Goal: Information Seeking & Learning: Learn about a topic

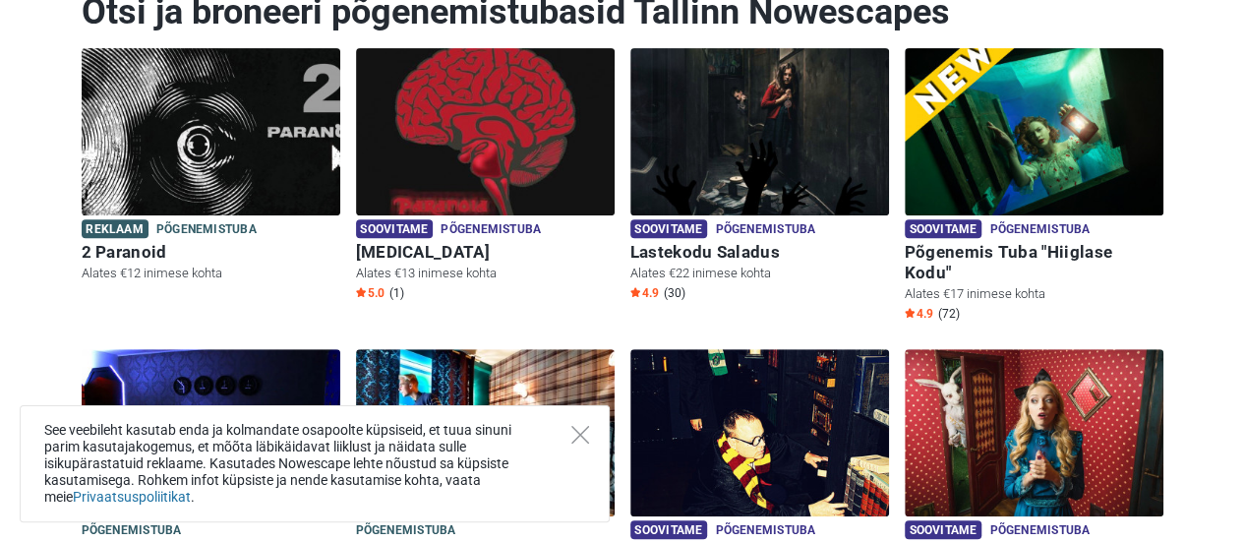
scroll to position [259, 0]
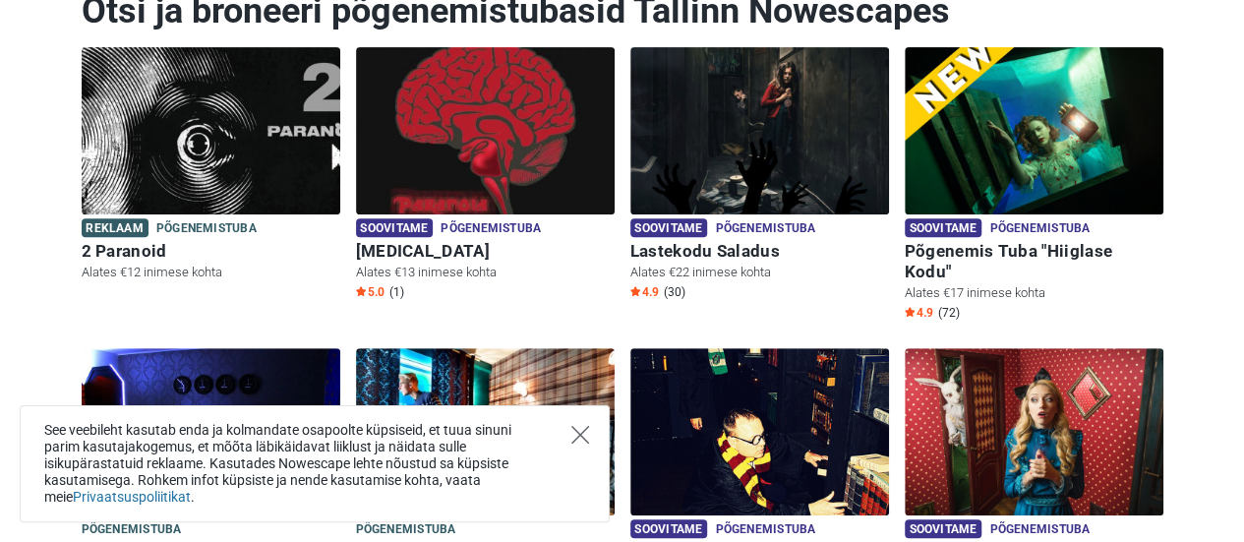
click at [584, 442] on icon "Close" at bounding box center [580, 435] width 18 height 18
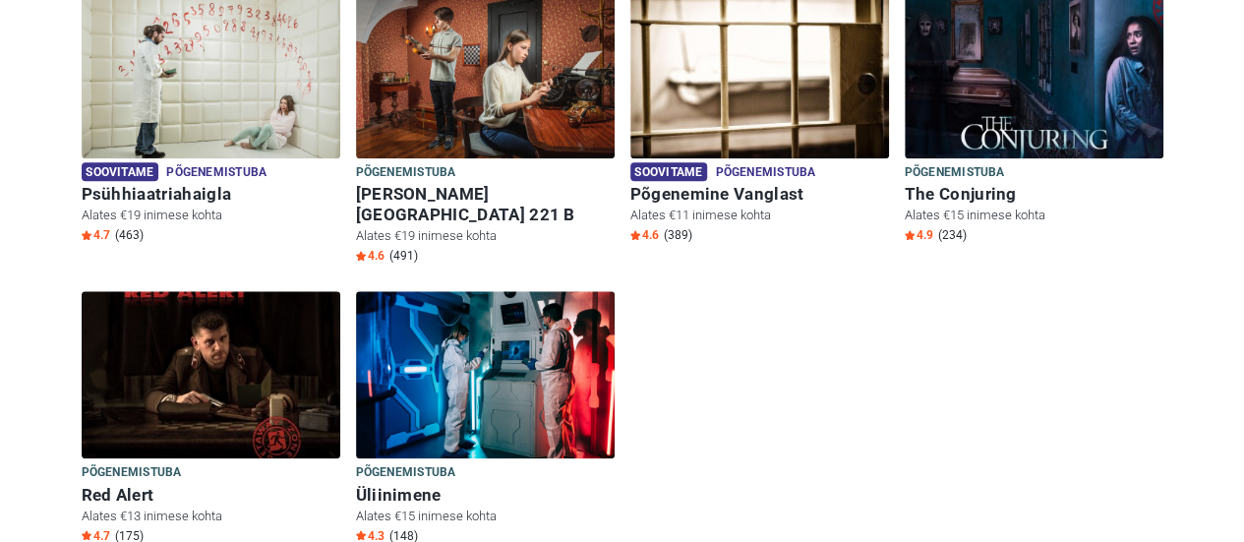
scroll to position [962, 0]
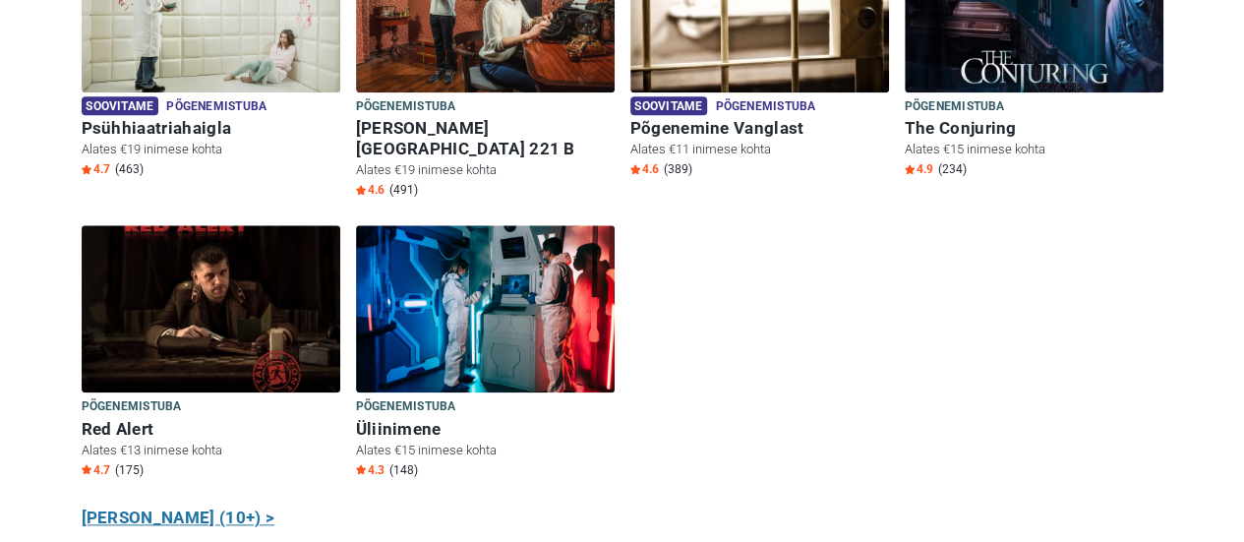
click at [186, 505] on link "Näita kõiki (10+) >" at bounding box center [179, 518] width 194 height 26
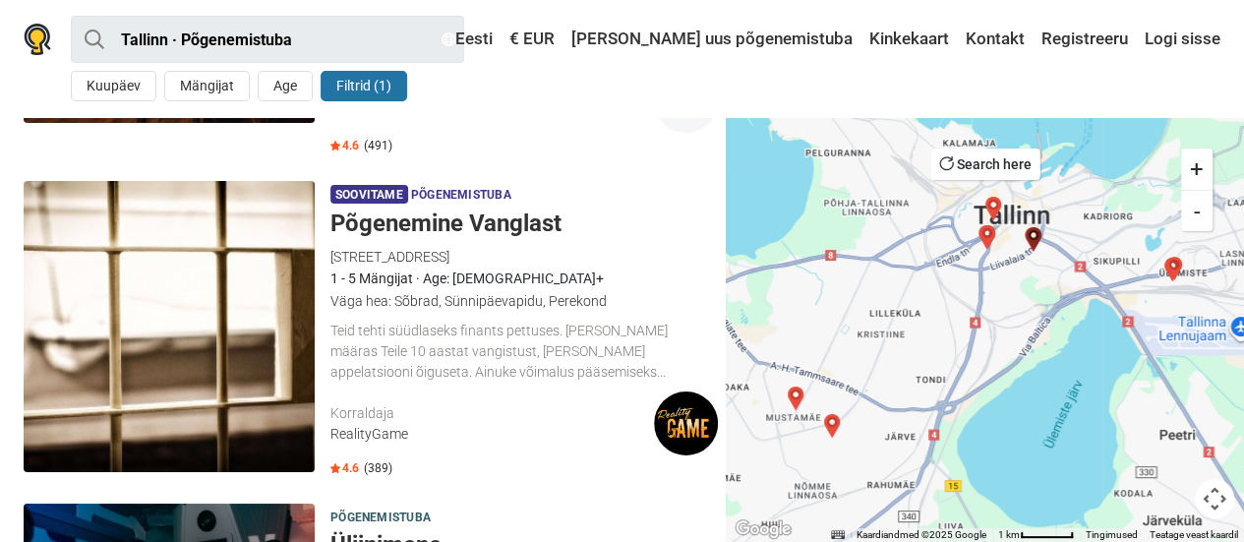
scroll to position [3535, 0]
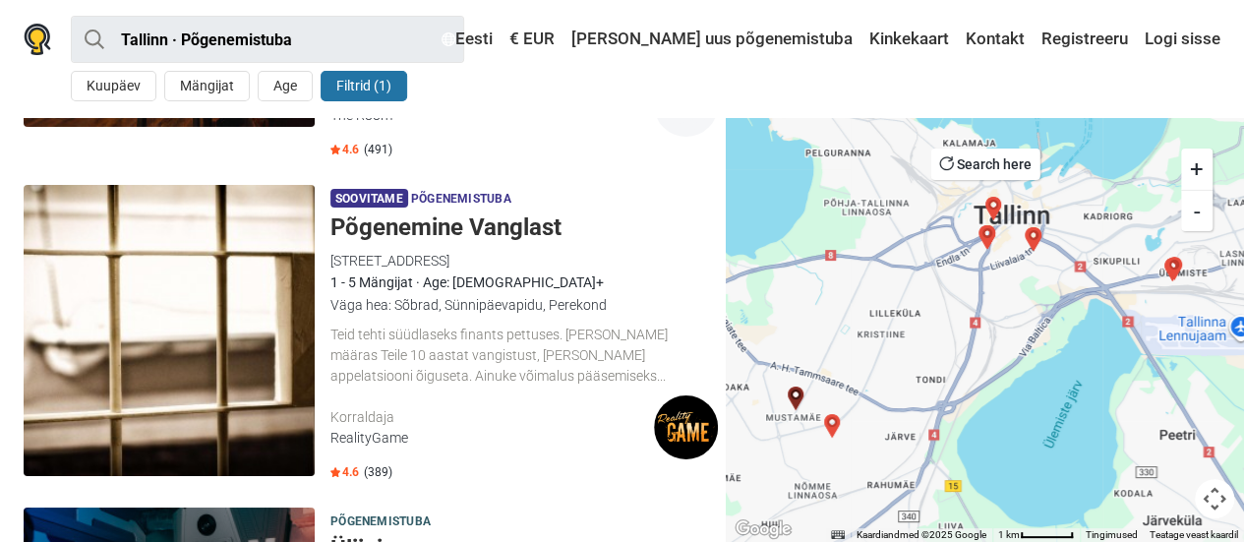
drag, startPoint x: 530, startPoint y: 192, endPoint x: 450, endPoint y: 205, distance: 80.8
click at [450, 213] on h5 "Põgenemine Vanglast" at bounding box center [523, 227] width 387 height 29
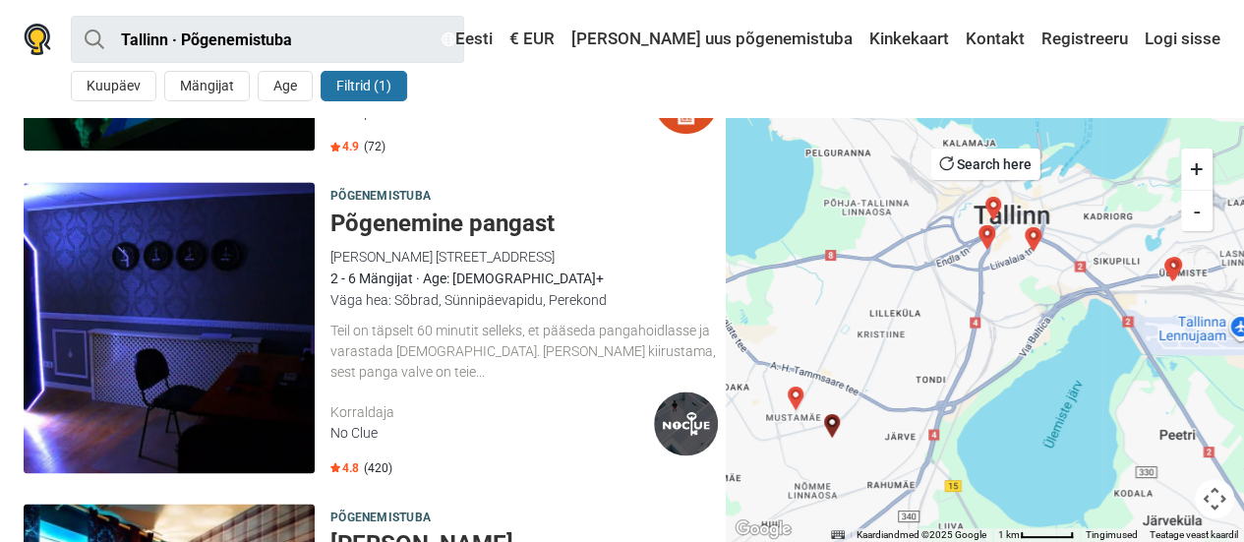
scroll to position [1251, 0]
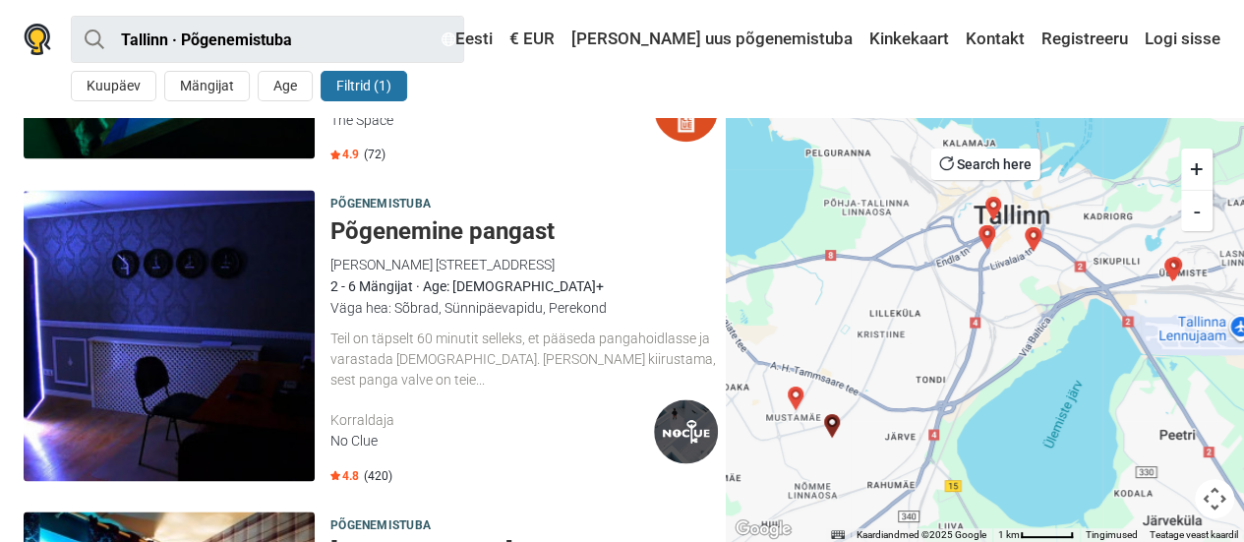
click at [414, 235] on h5 "Põgenemine pangast" at bounding box center [523, 231] width 387 height 29
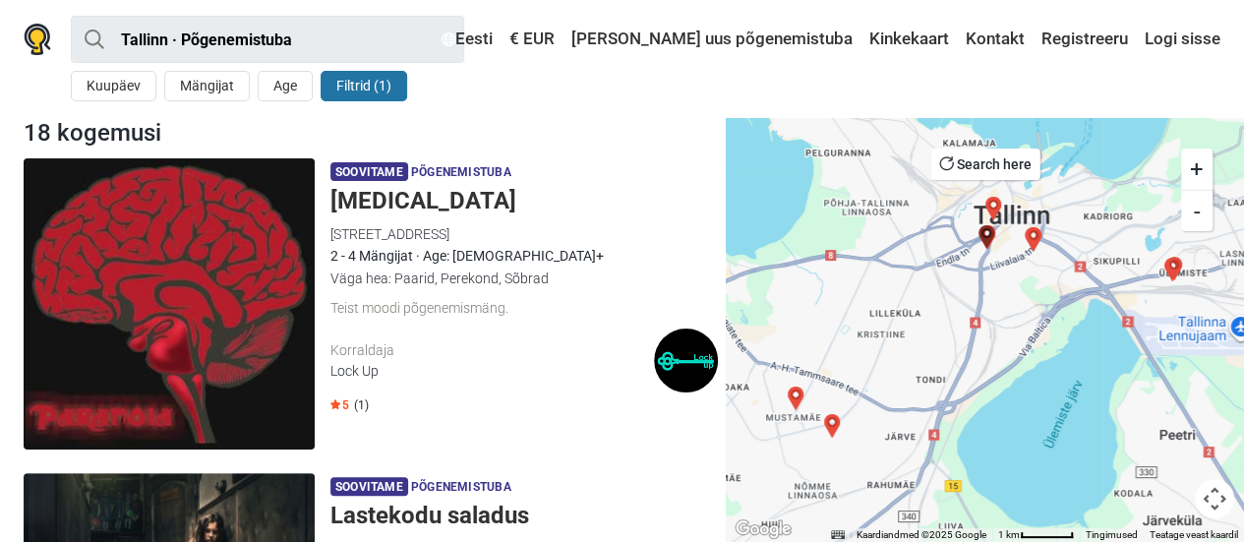
scroll to position [1, 0]
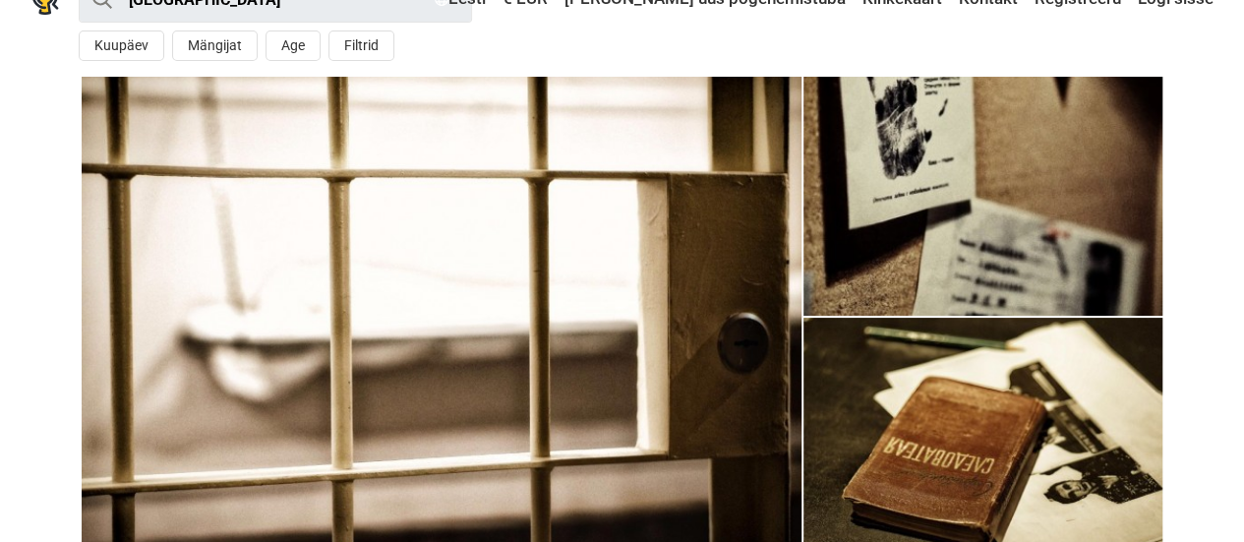
scroll to position [5, 0]
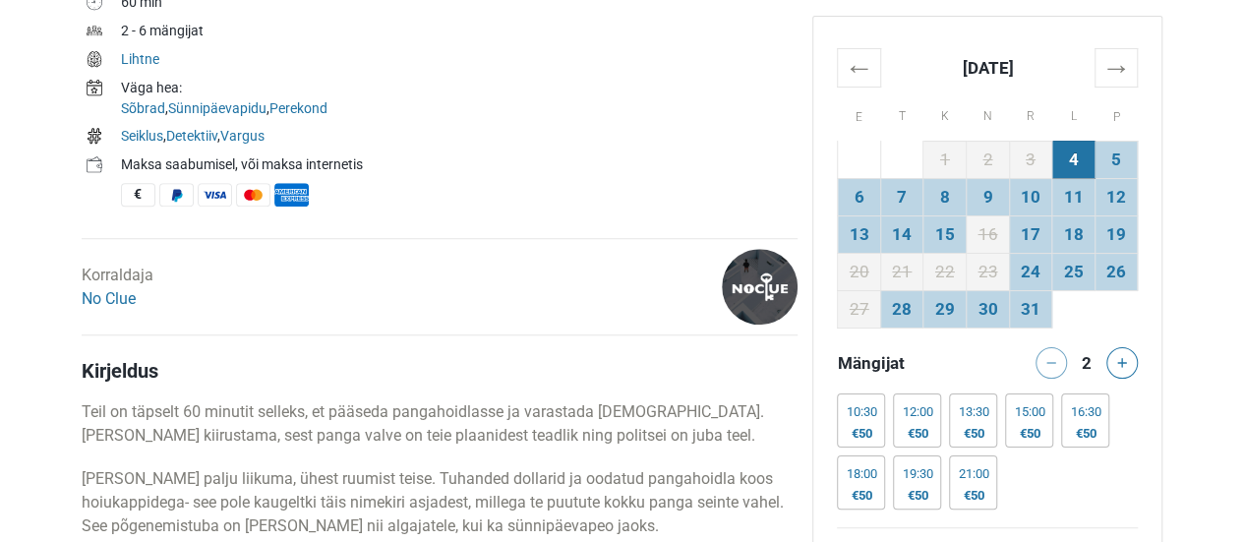
scroll to position [739, 0]
click at [1119, 365] on icon at bounding box center [1122, 363] width 10 height 10
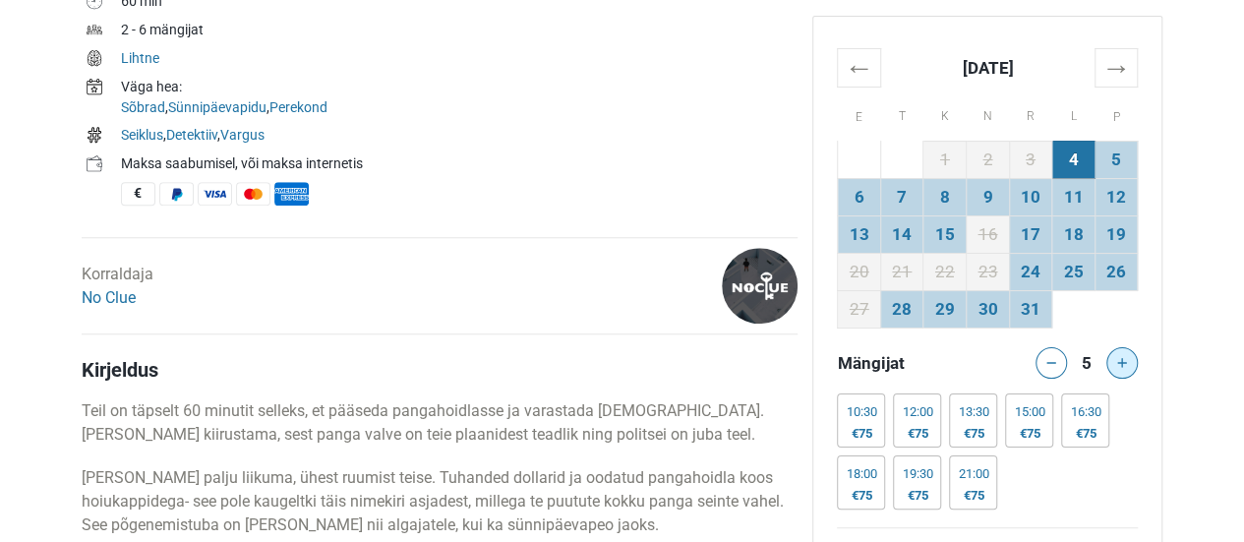
click at [1119, 365] on div at bounding box center [1125, 362] width 39 height 31
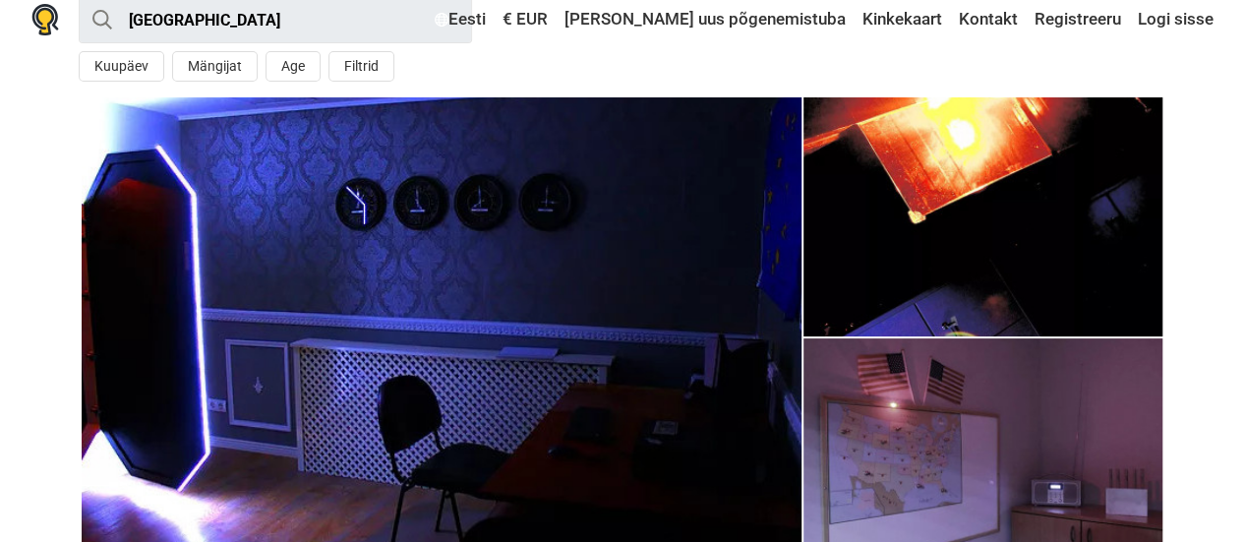
scroll to position [19, 0]
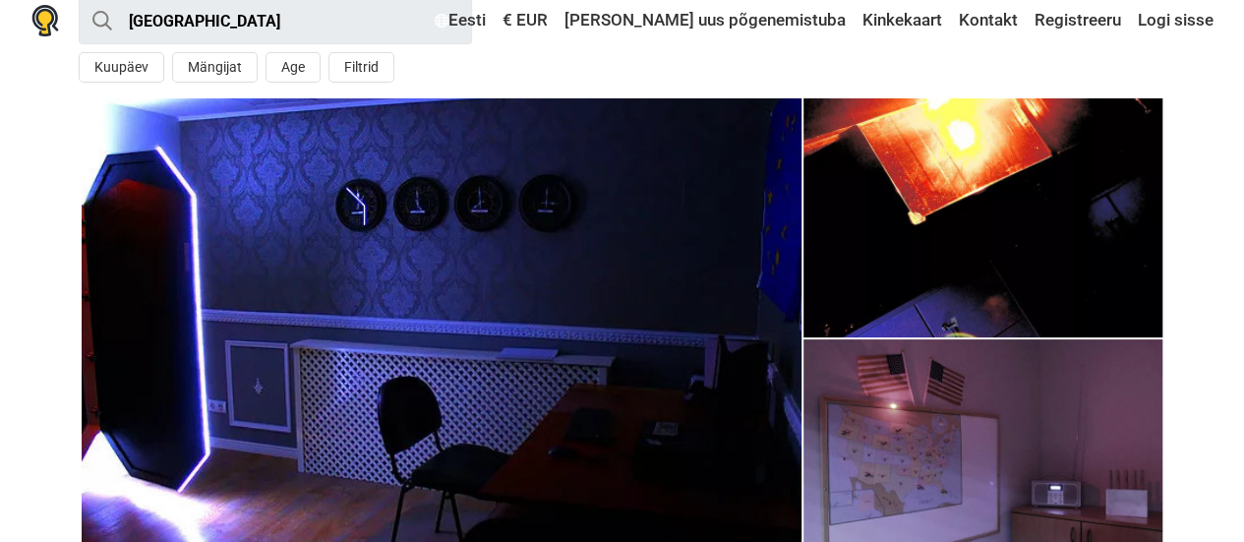
click at [568, 231] on img at bounding box center [442, 338] width 720 height 480
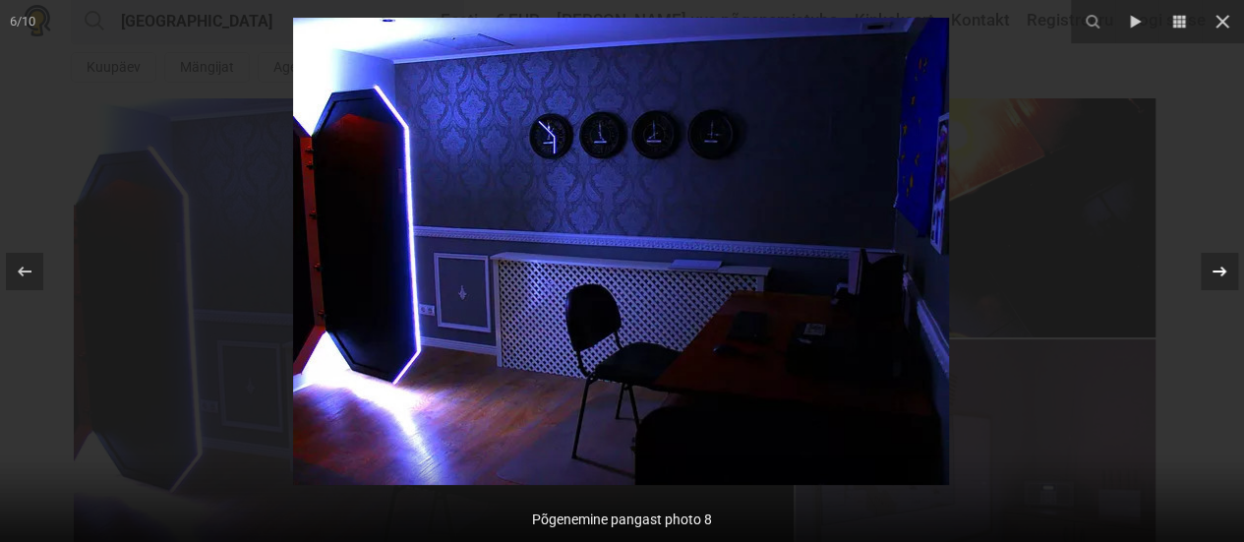
click at [1223, 269] on icon at bounding box center [1219, 270] width 14 height 10
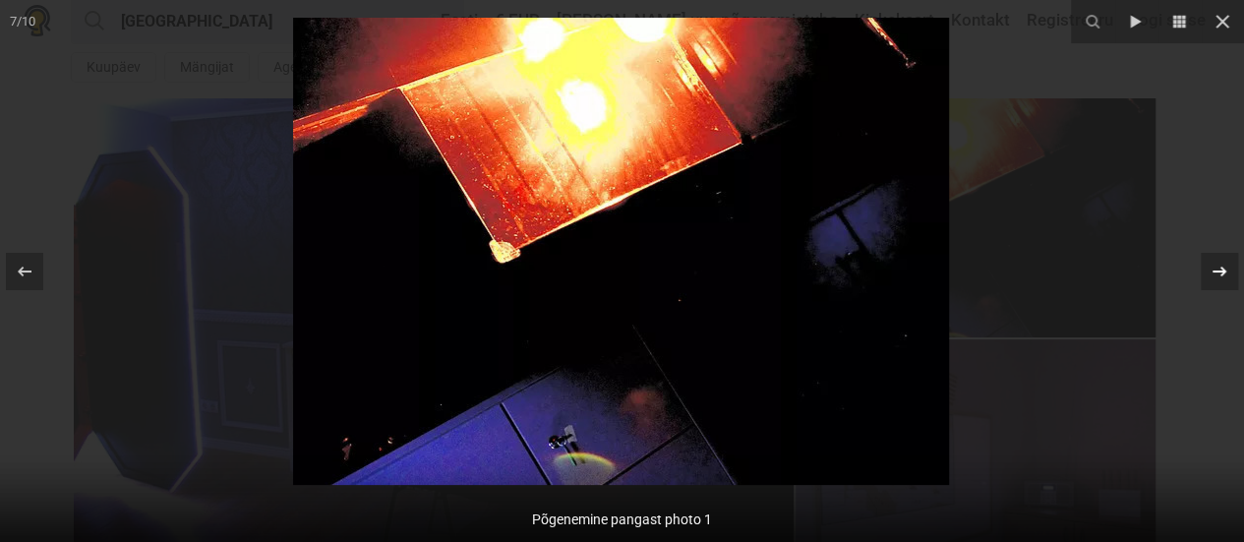
click at [1223, 269] on icon at bounding box center [1219, 270] width 14 height 10
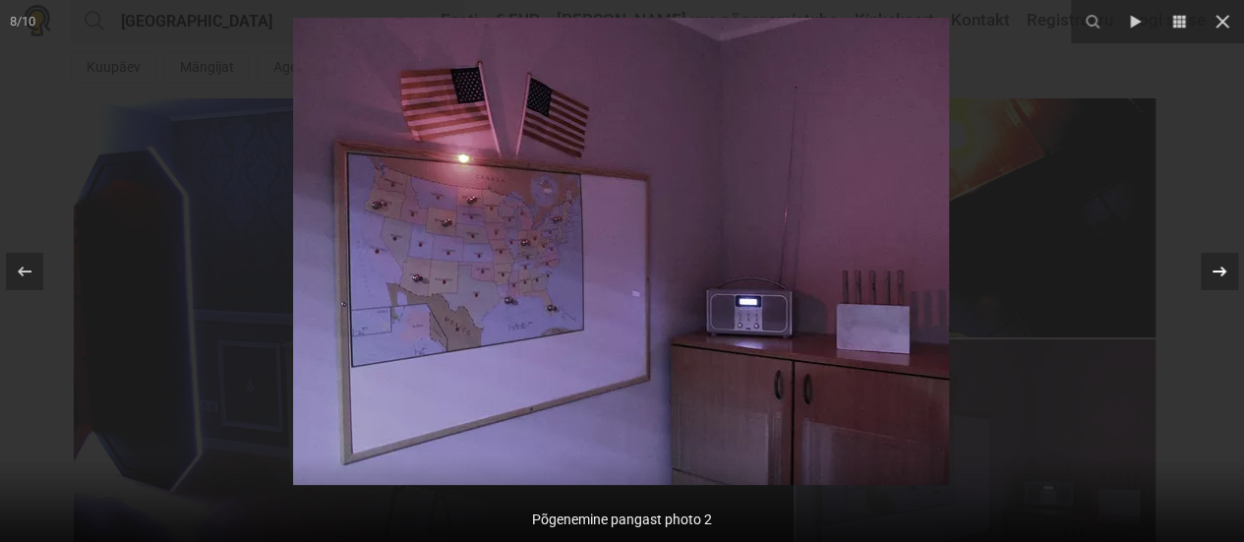
click at [1223, 269] on icon at bounding box center [1219, 270] width 14 height 10
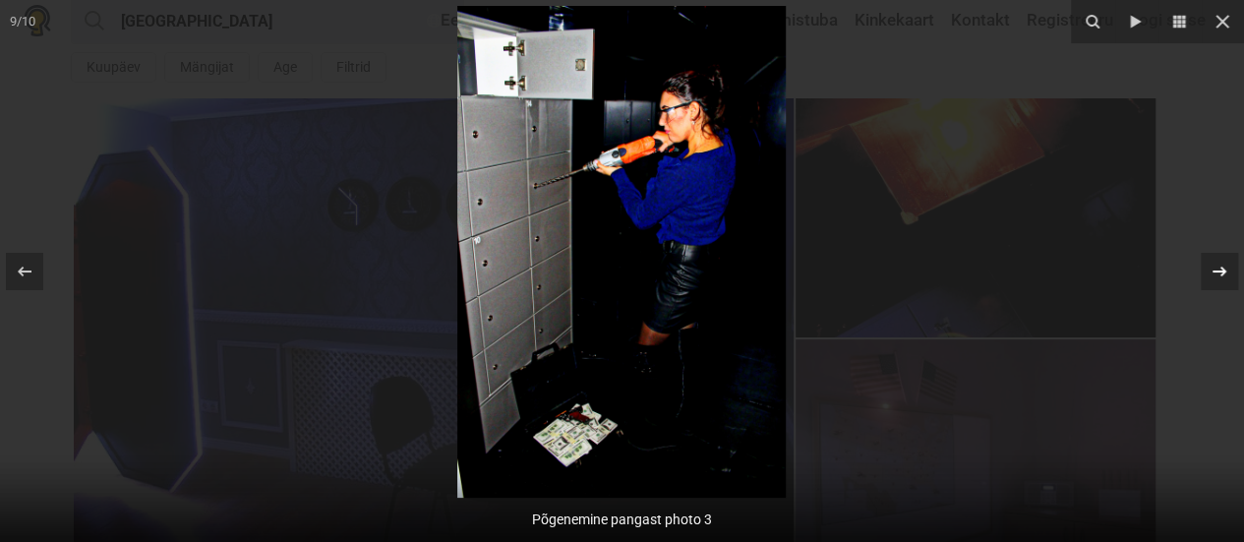
click at [1225, 270] on icon at bounding box center [1219, 272] width 24 height 24
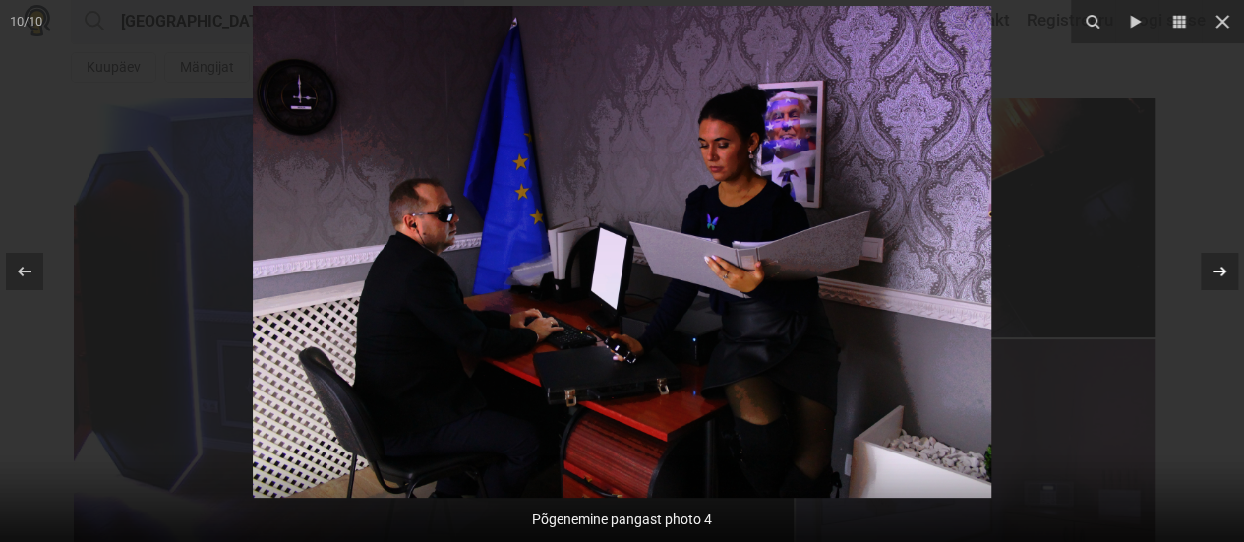
click at [1225, 270] on icon at bounding box center [1219, 272] width 24 height 24
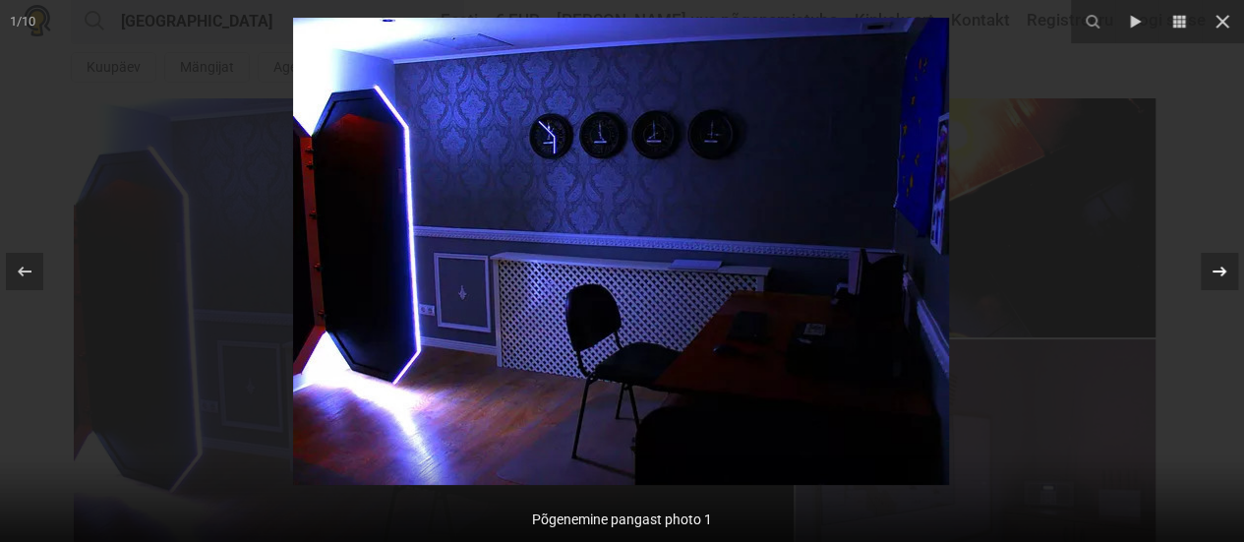
click at [1225, 270] on icon at bounding box center [1219, 272] width 24 height 24
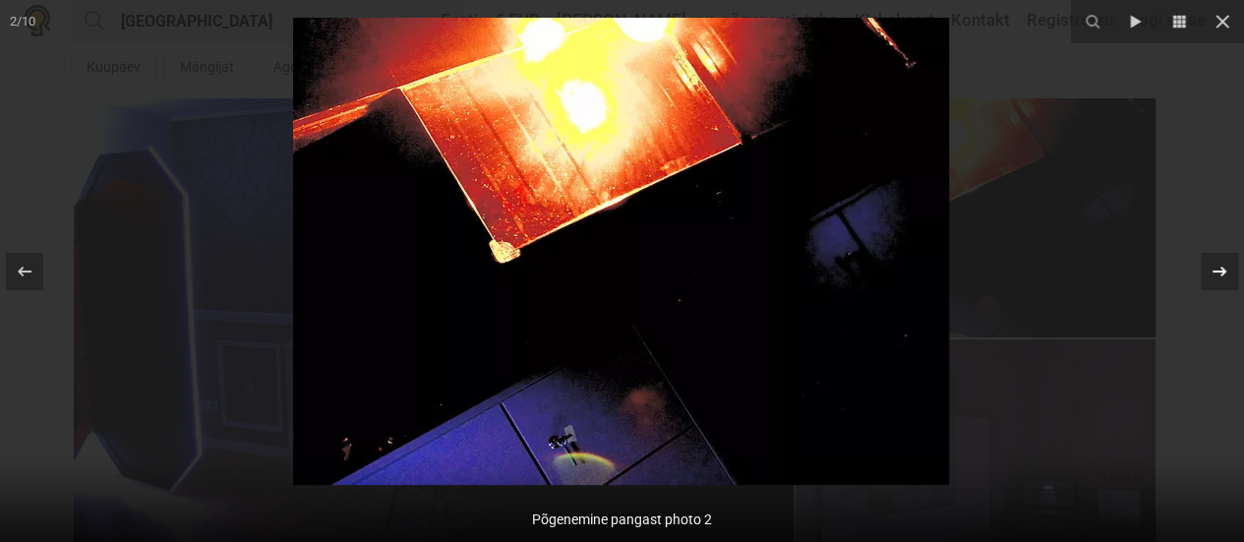
click at [1224, 286] on div at bounding box center [1219, 271] width 37 height 37
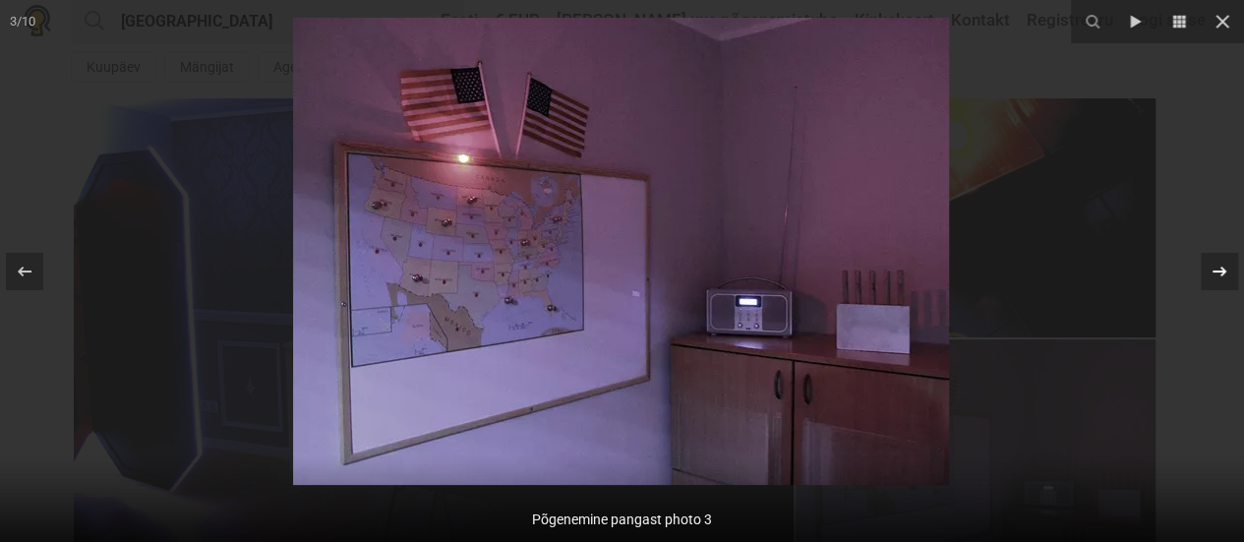
click at [1215, 278] on icon at bounding box center [1219, 272] width 24 height 24
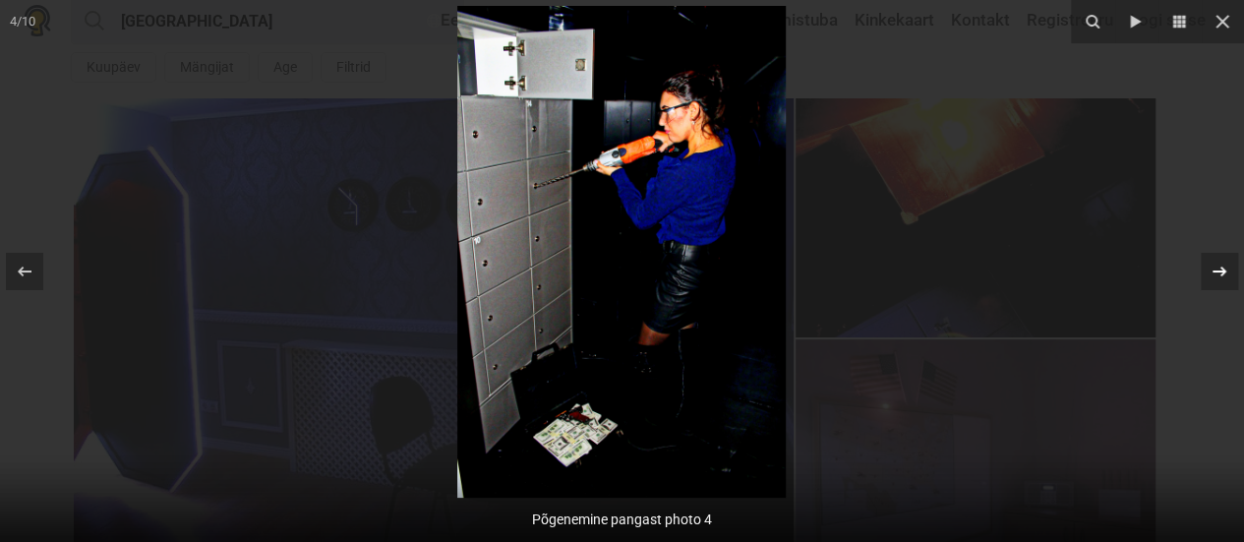
click at [1215, 278] on icon at bounding box center [1219, 272] width 24 height 24
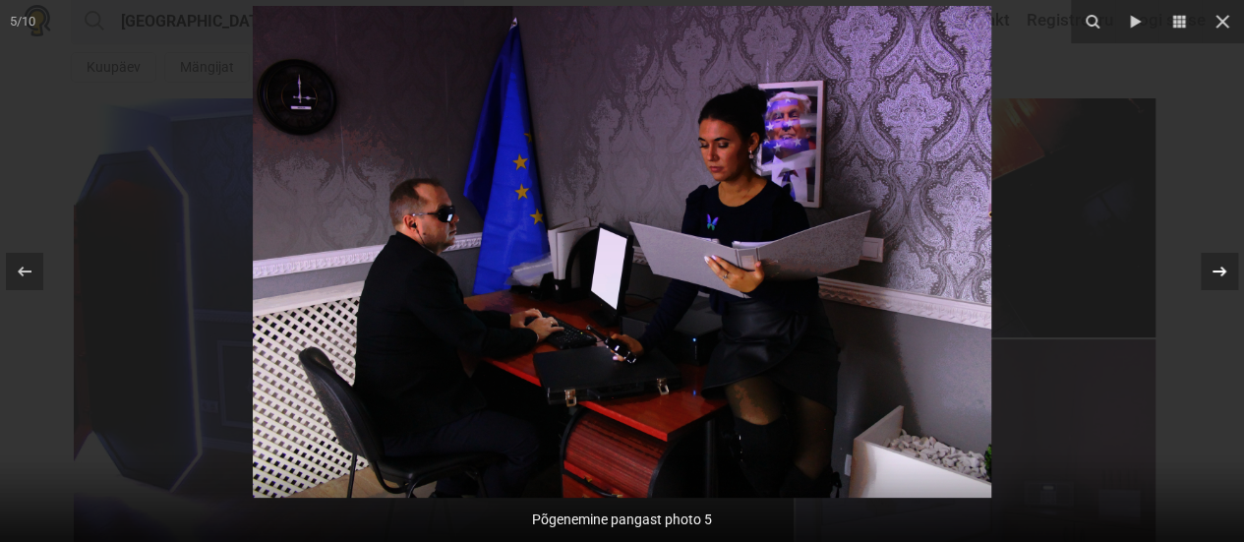
click at [1215, 278] on icon at bounding box center [1219, 272] width 24 height 24
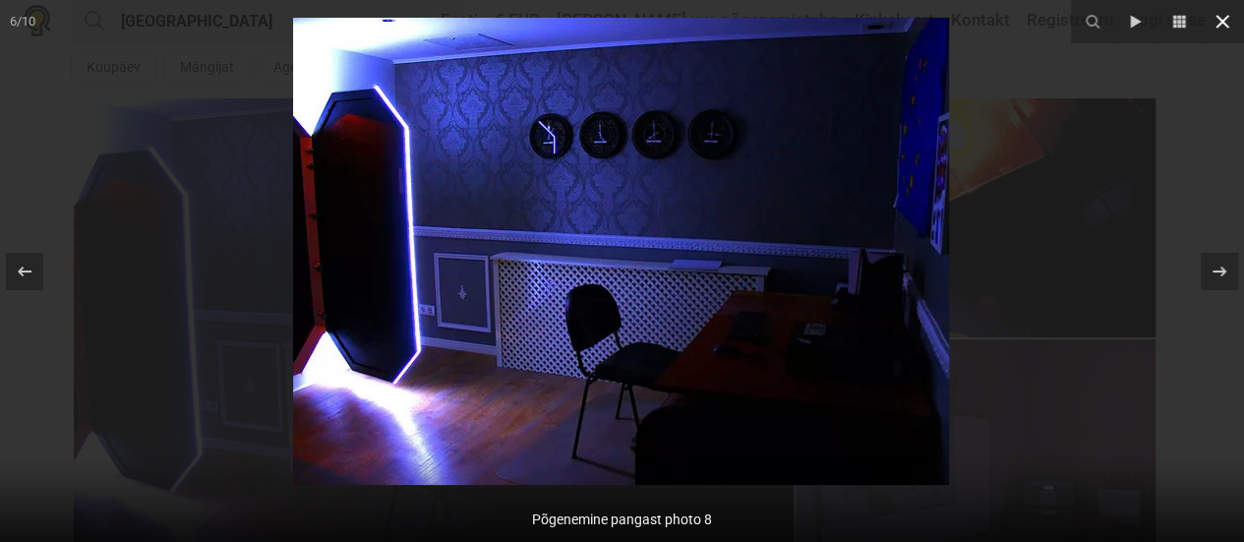
click at [1217, 20] on icon at bounding box center [1222, 22] width 24 height 24
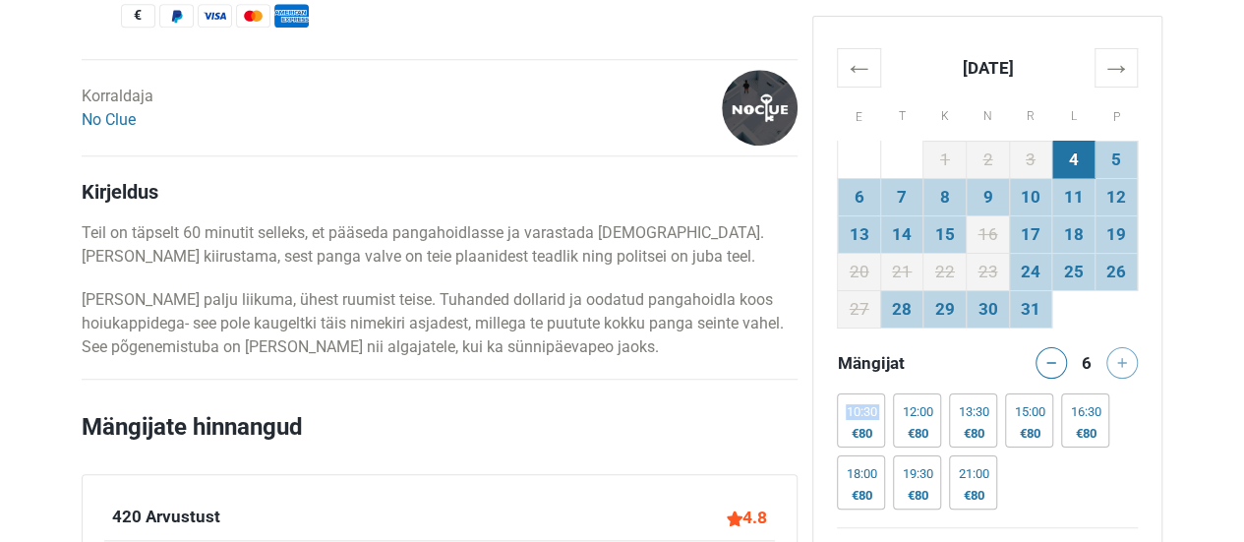
scroll to position [918, 0]
click at [101, 111] on link "No Clue" at bounding box center [109, 118] width 54 height 19
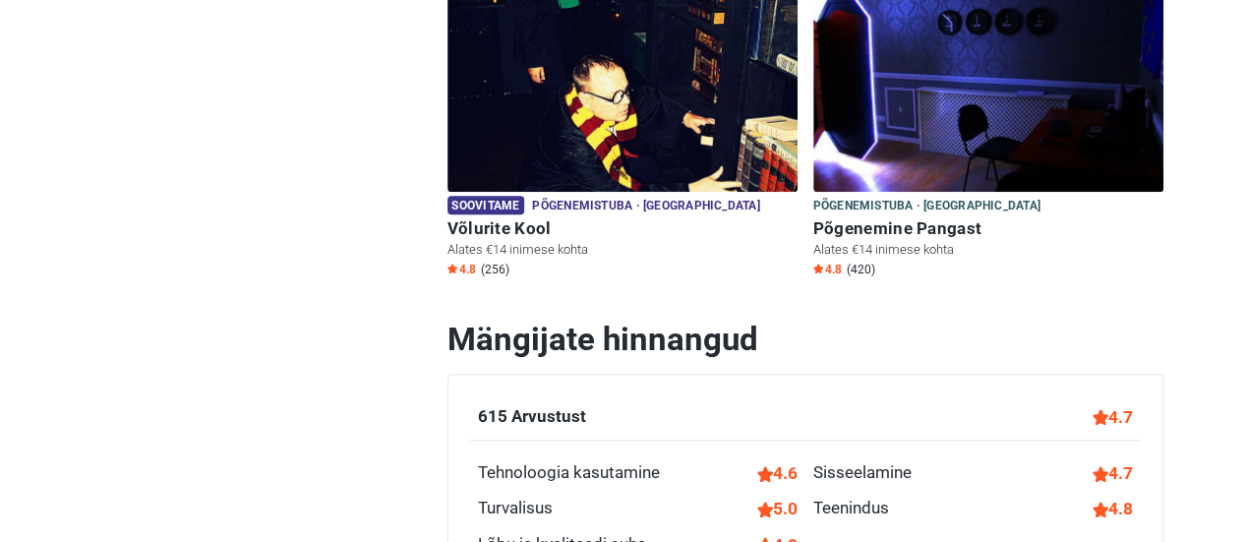
scroll to position [470, 0]
